Goal: Find specific page/section: Find specific page/section

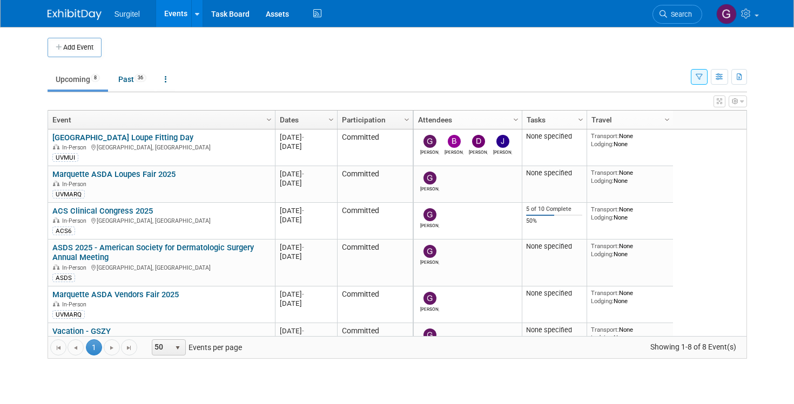
click at [698, 75] on icon "button" at bounding box center [699, 77] width 7 height 7
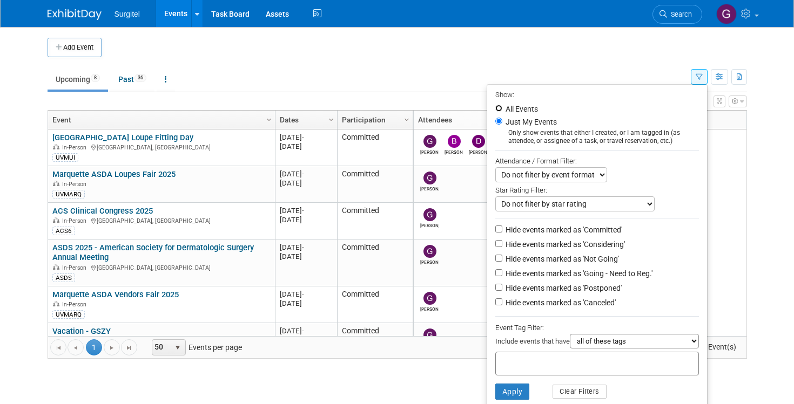
click at [495, 108] on input "All Events" at bounding box center [498, 108] width 7 height 7
radio input "true"
click at [498, 391] on button "Apply" at bounding box center [512, 392] width 35 height 16
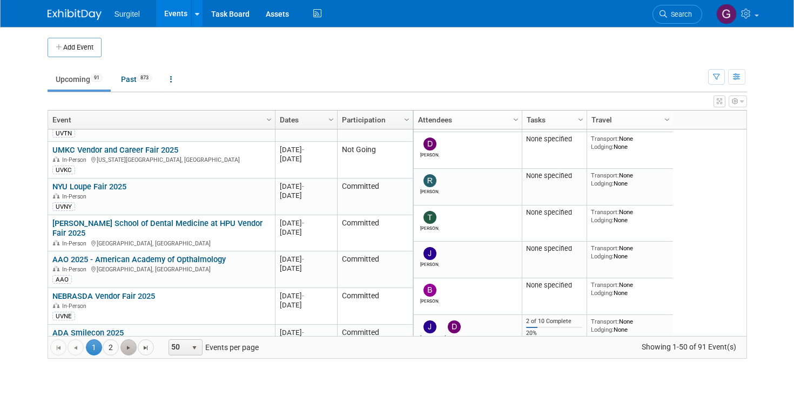
click at [129, 353] on link "Go to the next page" at bounding box center [128, 348] width 16 height 16
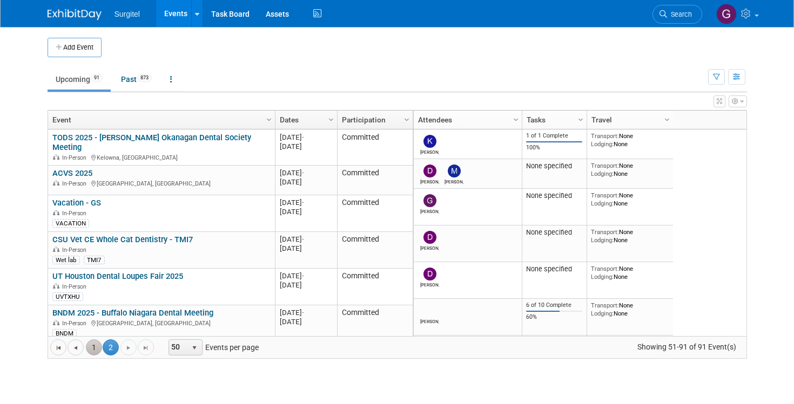
click at [96, 348] on link "1" at bounding box center [94, 348] width 16 height 16
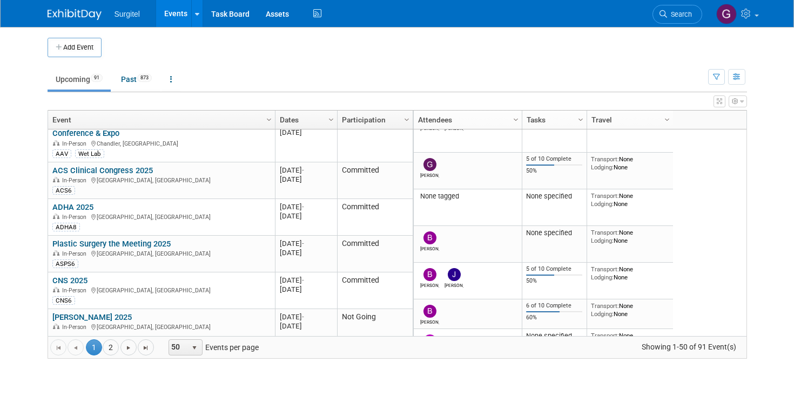
scroll to position [1558, 0]
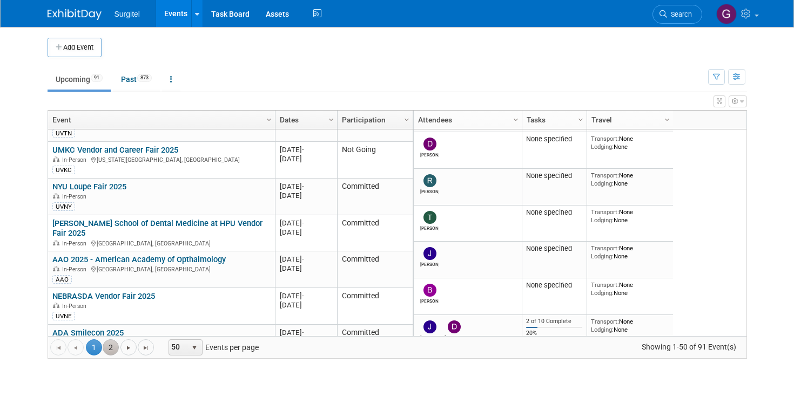
click at [112, 348] on link "2" at bounding box center [111, 348] width 16 height 16
